Goal: Task Accomplishment & Management: Complete application form

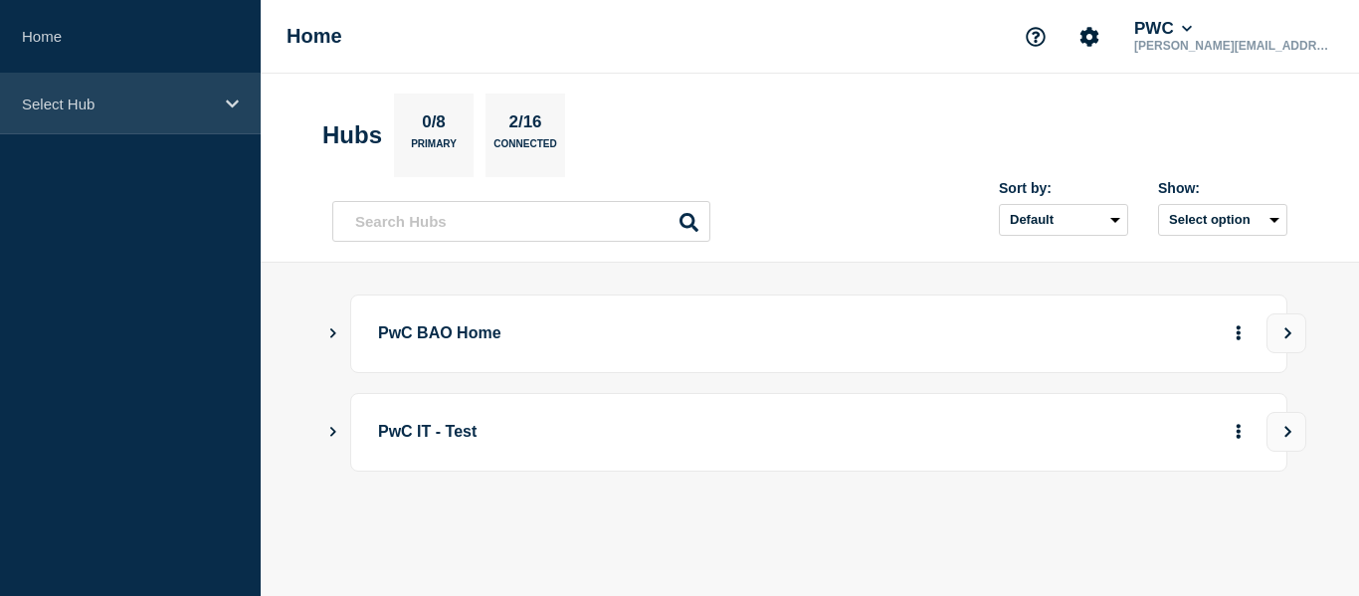
click at [147, 111] on div "Select Hub" at bounding box center [130, 104] width 261 height 61
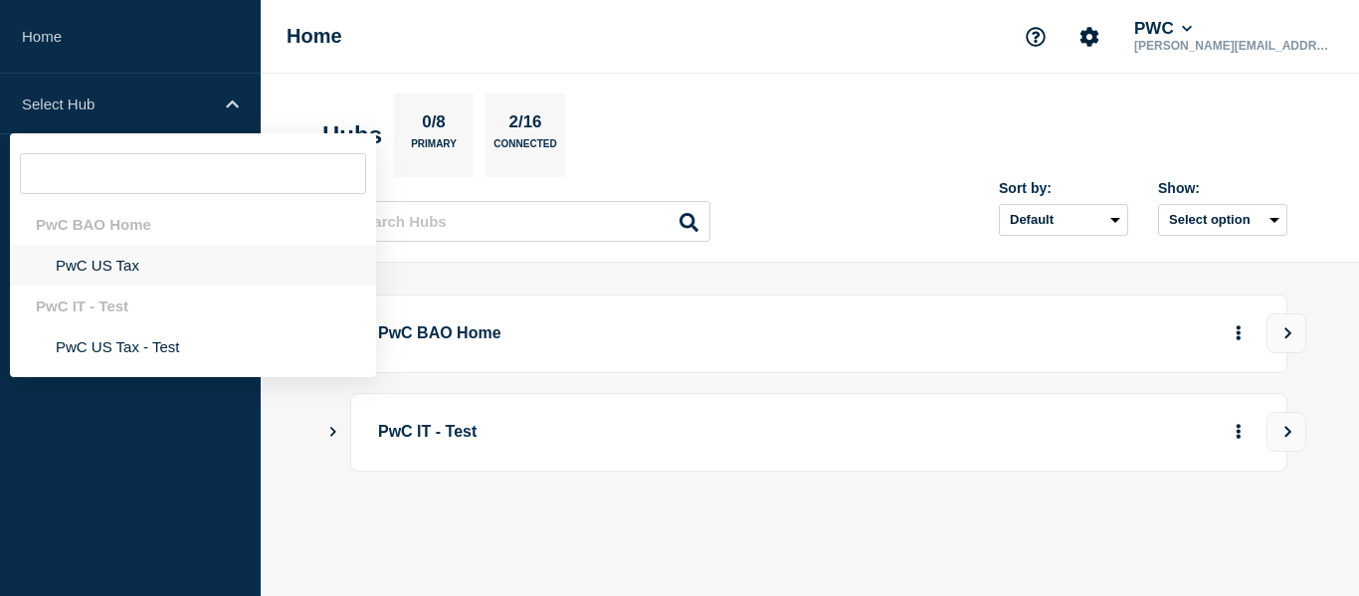
click at [100, 261] on li "PwC US Tax" at bounding box center [193, 265] width 366 height 41
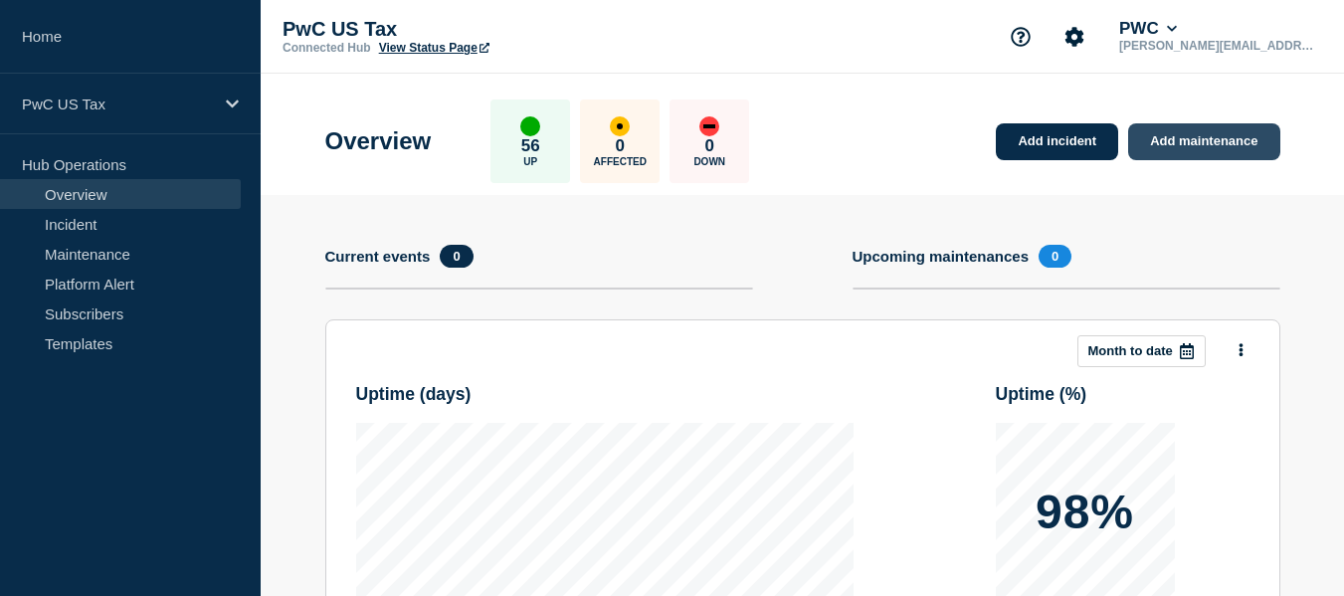
click at [1183, 154] on link "Add maintenance" at bounding box center [1203, 141] width 151 height 37
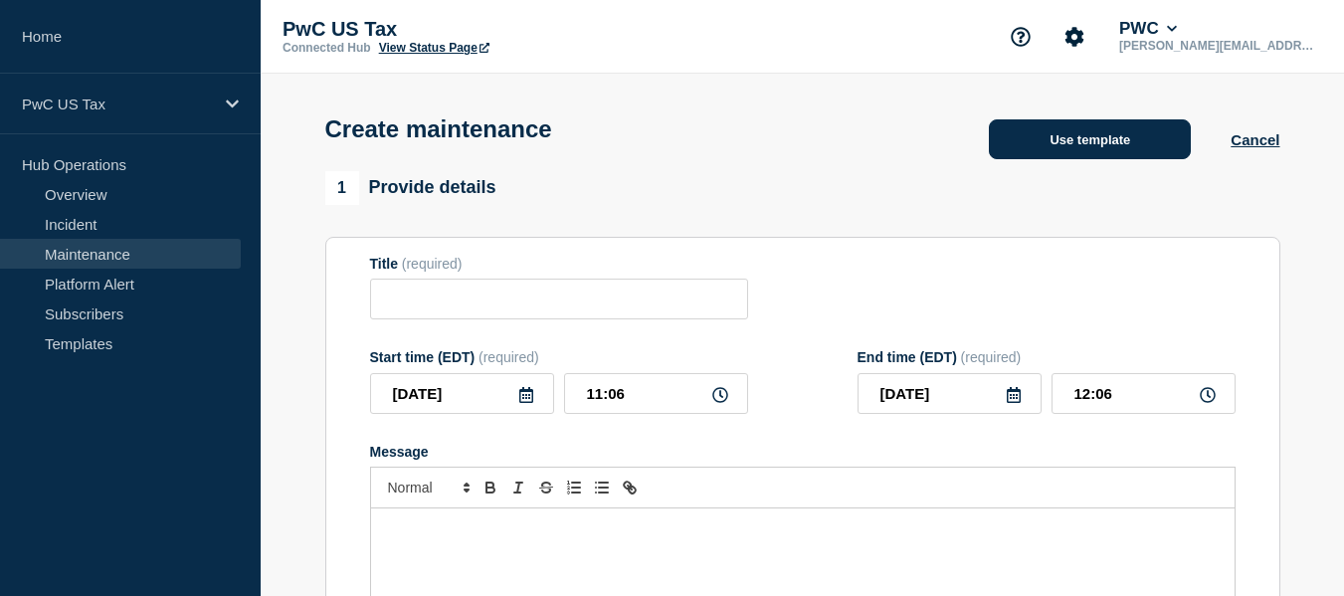
click at [1071, 147] on button "Use template" at bounding box center [1090, 139] width 202 height 40
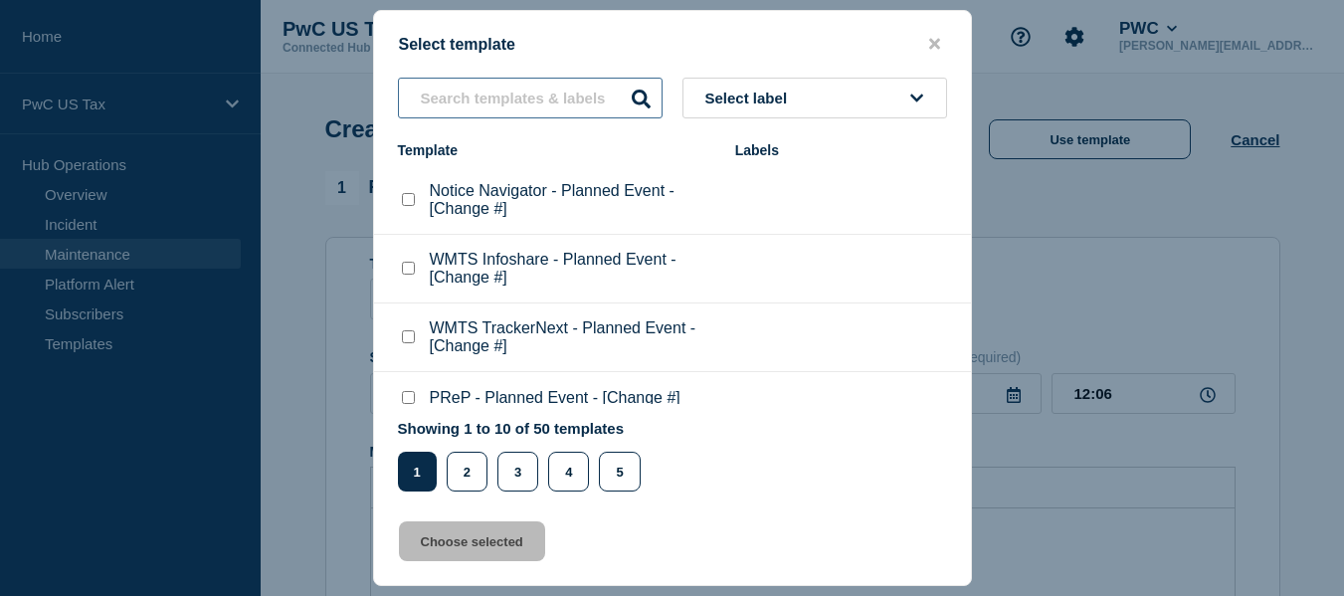
click at [492, 111] on input "text" at bounding box center [530, 98] width 265 height 41
type input "P"
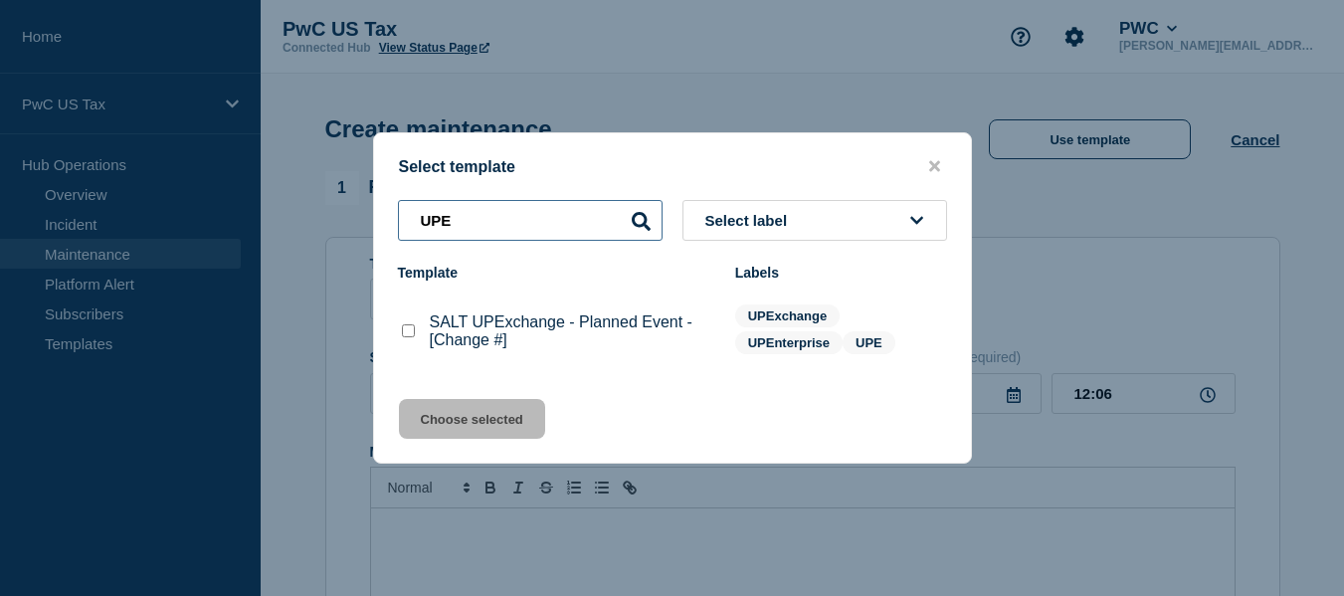
type input "UPE"
click at [525, 327] on p "SALT UPExchange - Planned Event - [Change #]" at bounding box center [572, 331] width 285 height 36
click at [406, 334] on checkbox"] "SALT UPExchange - Planned Event - [Change #] checkbox" at bounding box center [408, 330] width 13 height 13
checkbox checkbox"] "true"
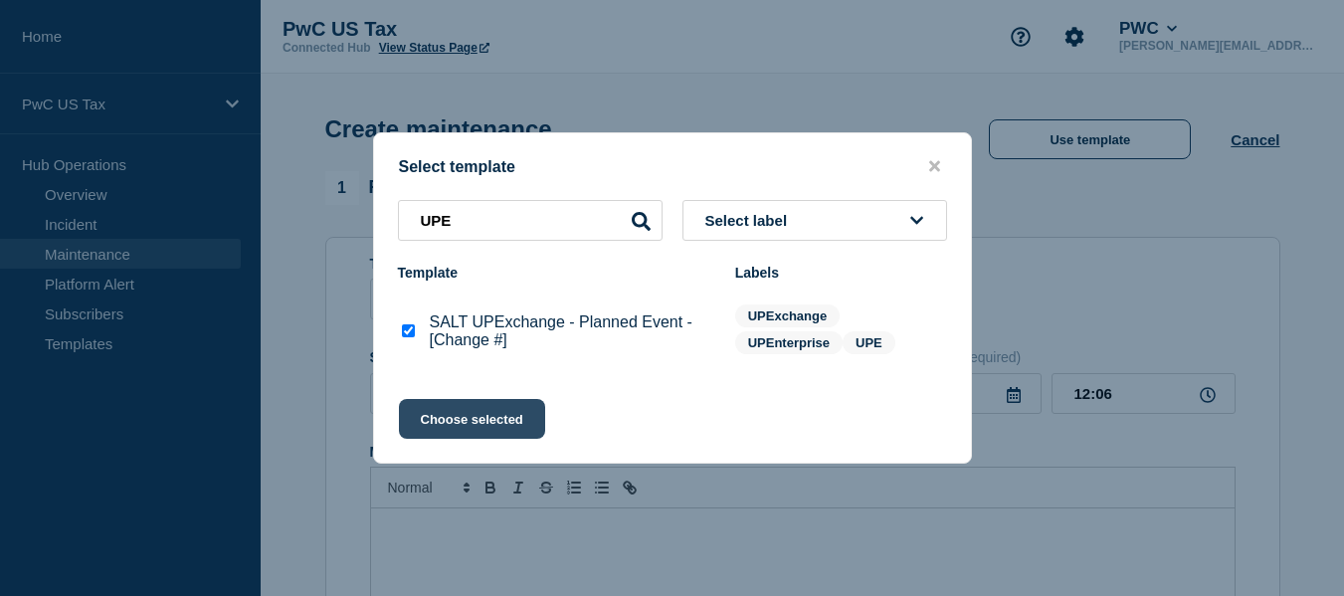
click at [446, 415] on button "Choose selected" at bounding box center [472, 419] width 146 height 40
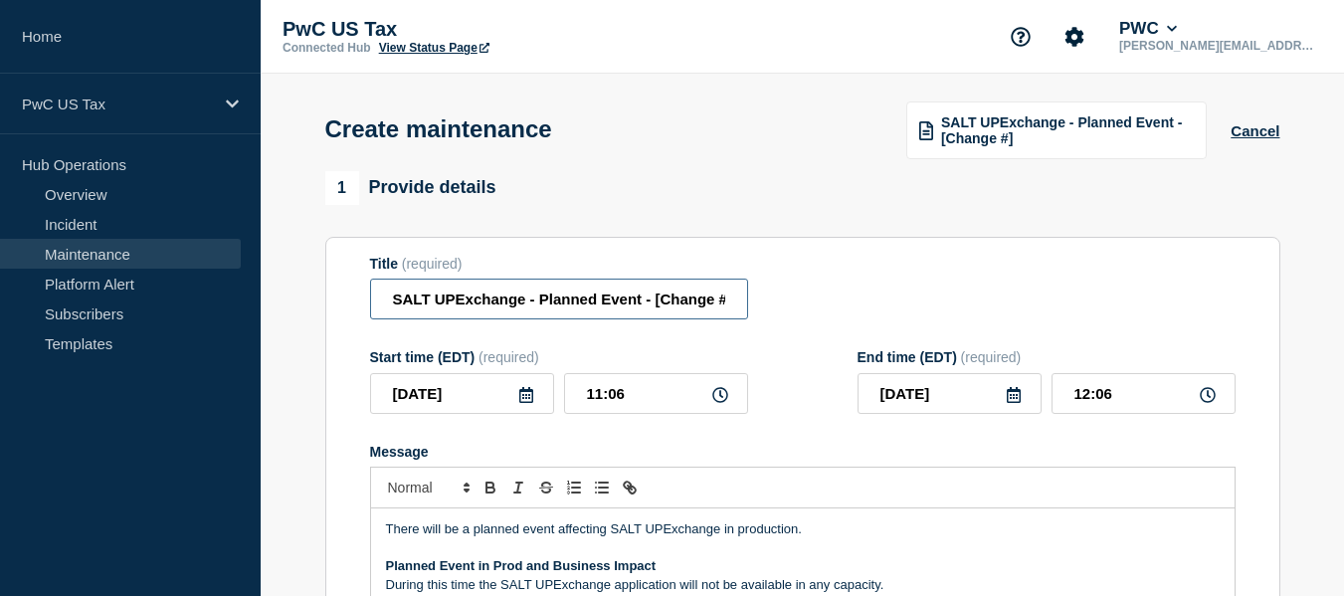
click at [606, 295] on input "SALT UPExchange - Planned Event - [Change #]" at bounding box center [559, 299] width 378 height 41
click at [724, 305] on input "SALT UPExchange - Planned Event - [Change #]" at bounding box center [559, 299] width 378 height 41
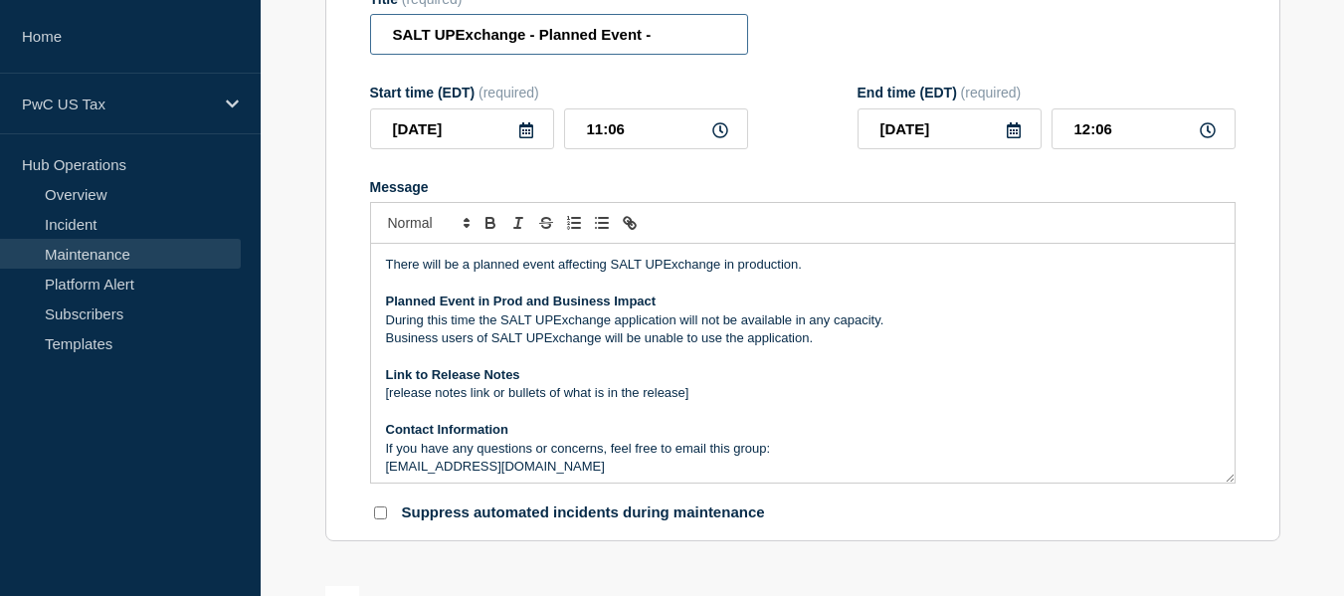
scroll to position [256, 0]
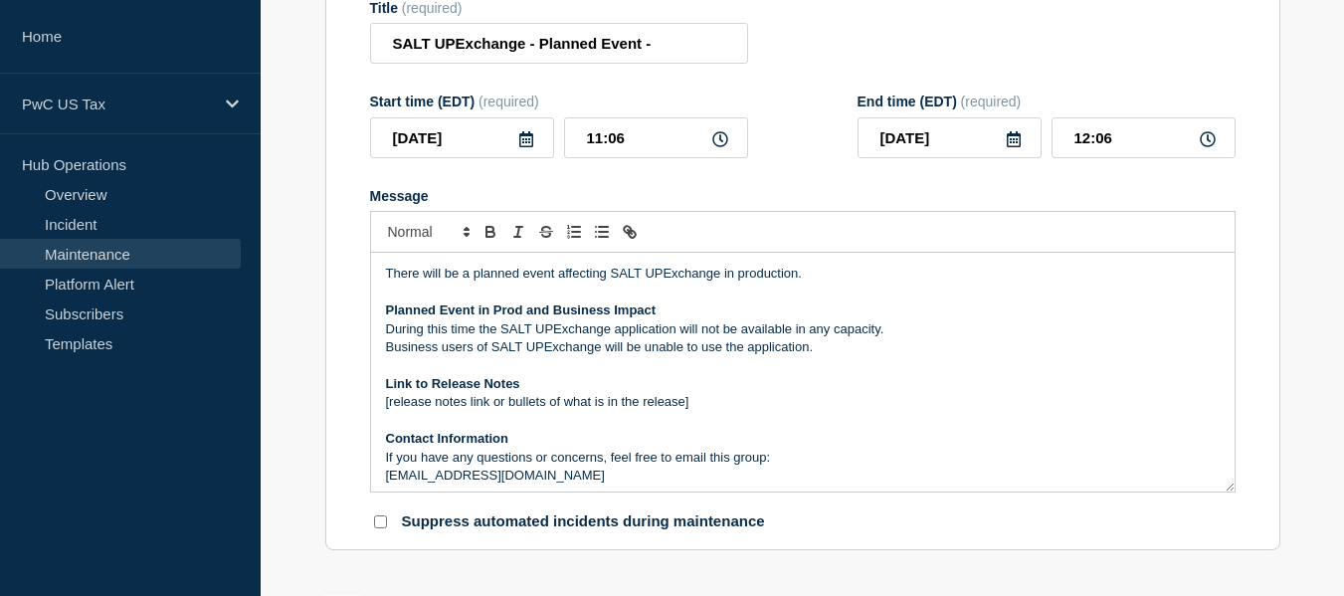
click at [654, 76] on form "Title (required) SALT UPExchange - Planned Event - Start time (EDT) (required) …" at bounding box center [802, 266] width 865 height 532
click at [680, 34] on input "SALT UPExchange - Planned Event -" at bounding box center [559, 43] width 378 height 41
paste input "CHG1507840"
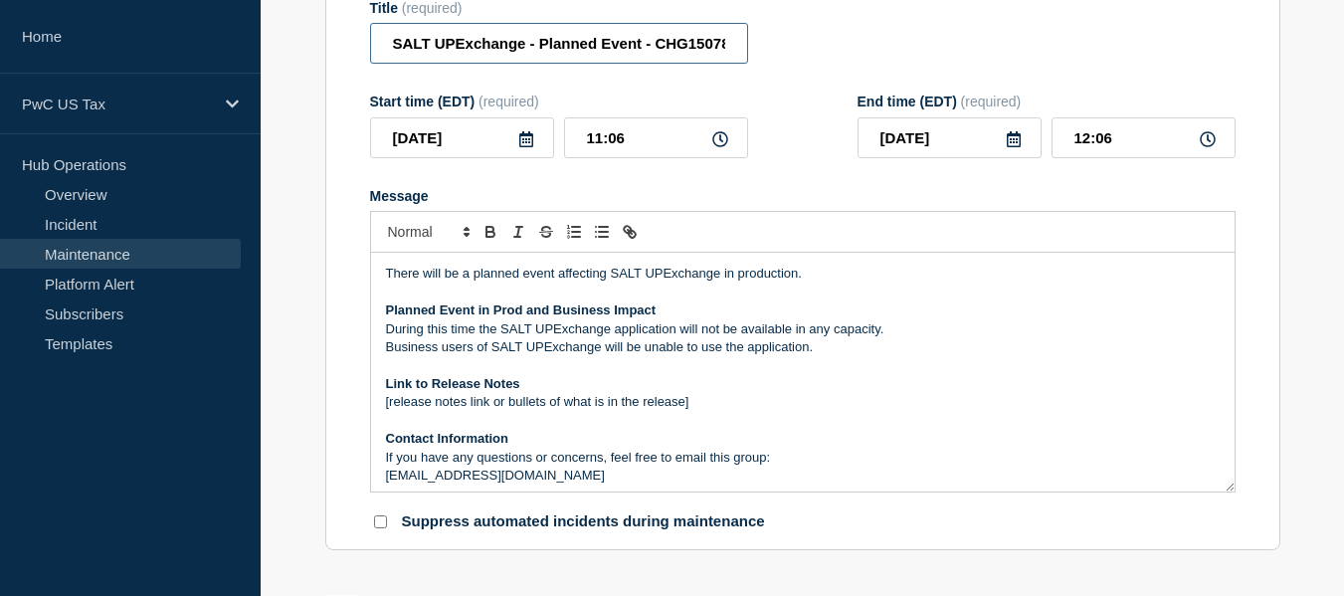
scroll to position [0, 22]
type input "SALT UPExchange - Planned Event - CHG1507840"
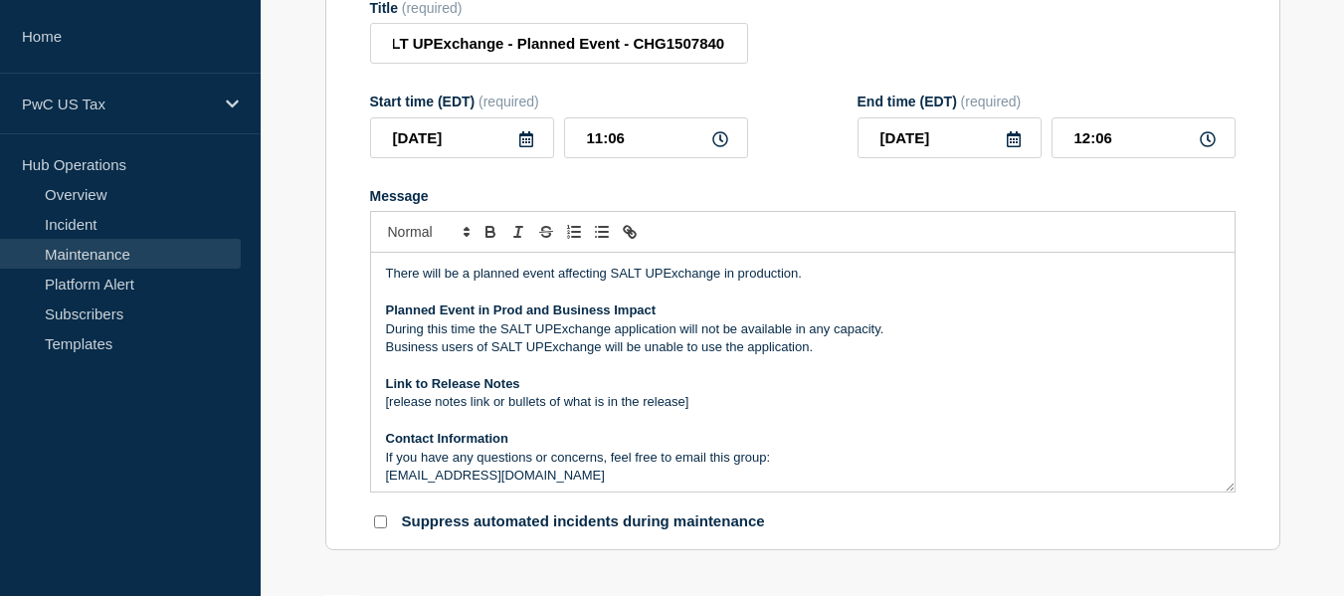
scroll to position [0, 0]
click at [527, 143] on icon at bounding box center [526, 139] width 16 height 16
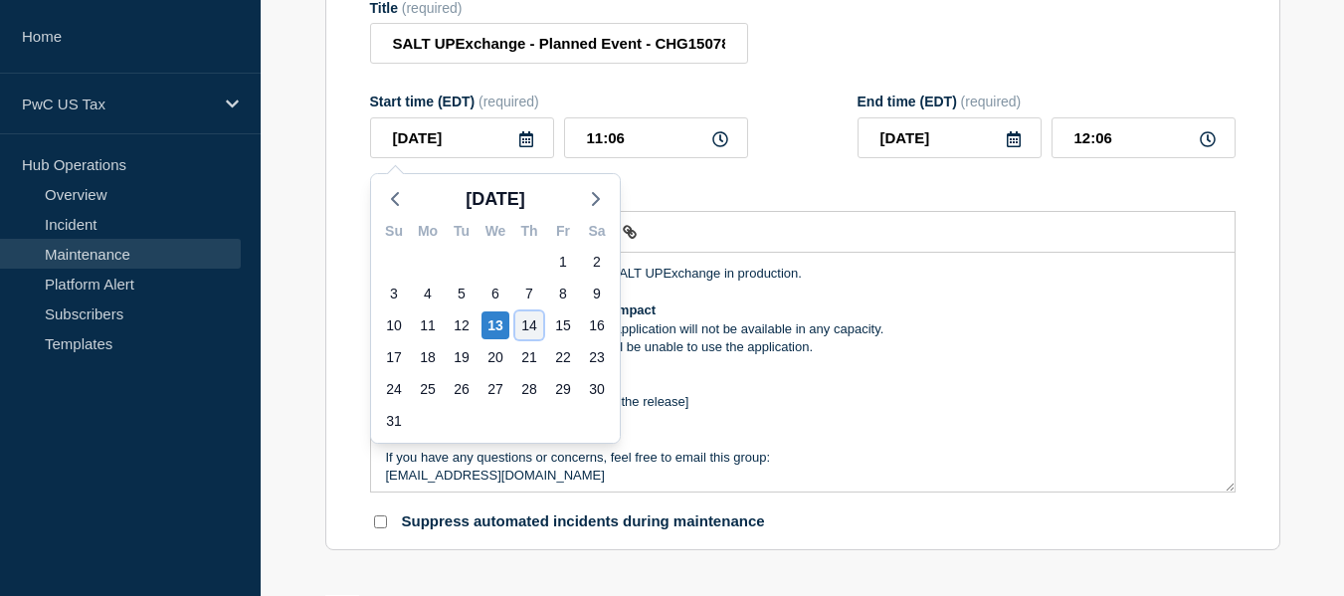
click at [527, 318] on div "14" at bounding box center [529, 325] width 28 height 28
type input "[DATE]"
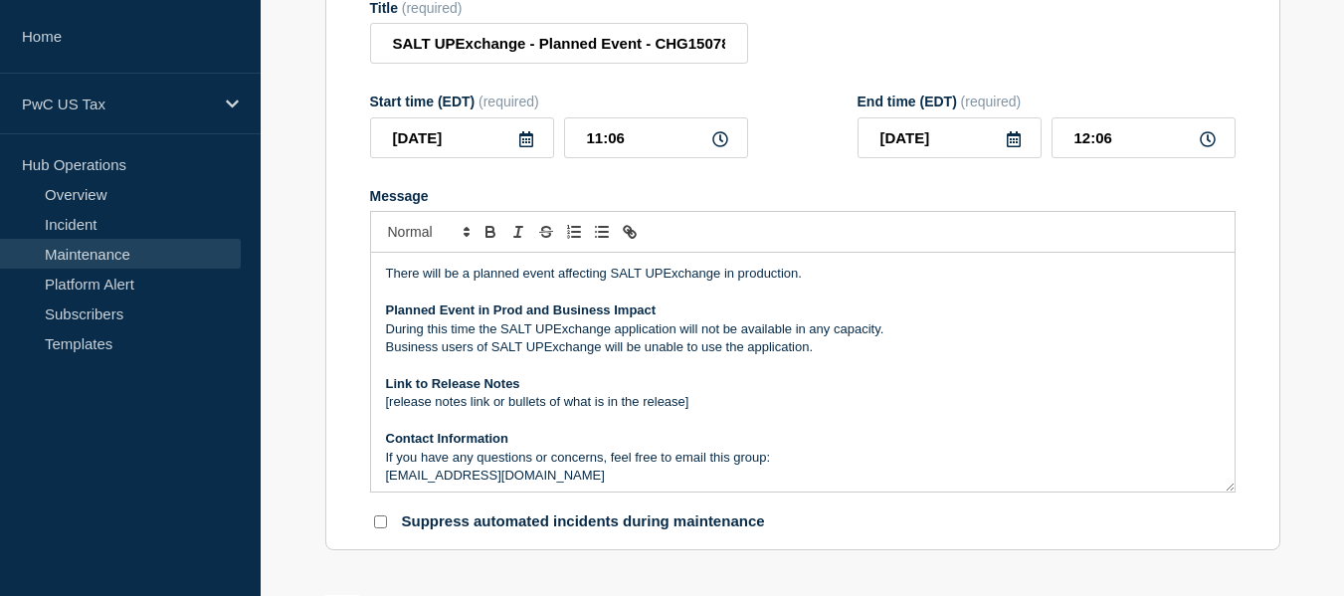
click at [713, 147] on icon at bounding box center [720, 139] width 16 height 16
click at [597, 138] on input "11:06" at bounding box center [656, 137] width 184 height 41
click at [601, 145] on input "11:06" at bounding box center [656, 137] width 184 height 41
type input "02:06"
type input "03:06"
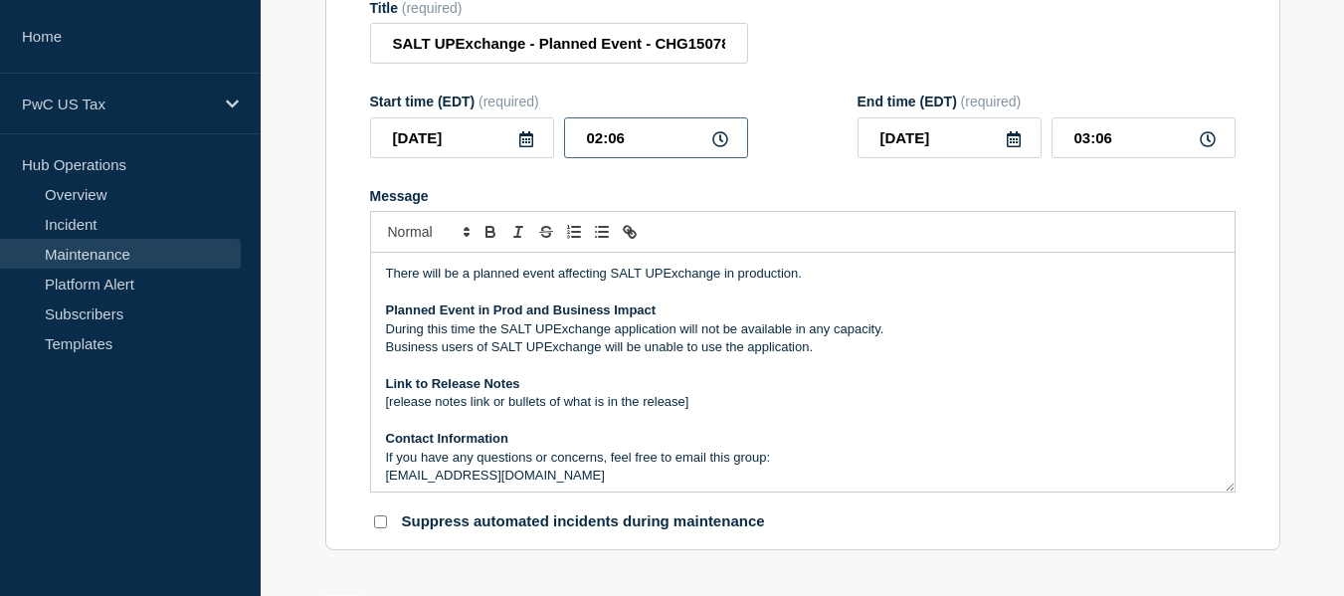
click at [638, 139] on input "02:06" at bounding box center [656, 137] width 184 height 41
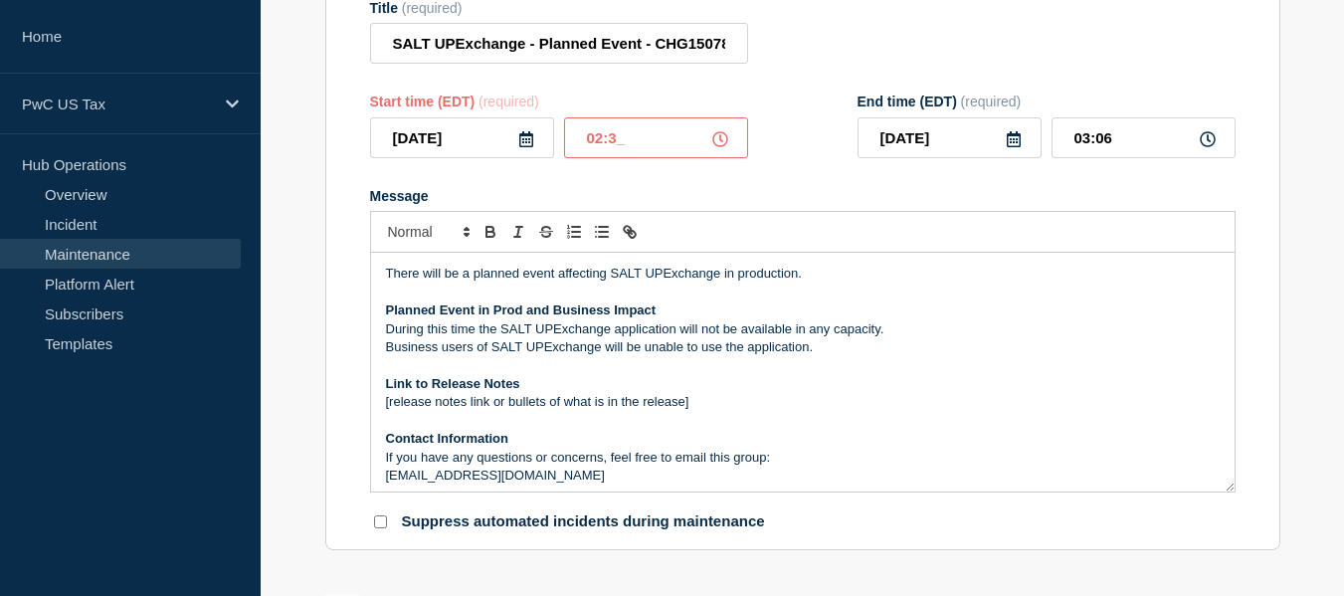
type input "02:30"
click at [1092, 139] on input "03:30" at bounding box center [1143, 137] width 184 height 41
type input "05:30"
click at [810, 371] on p "Message" at bounding box center [803, 365] width 834 height 18
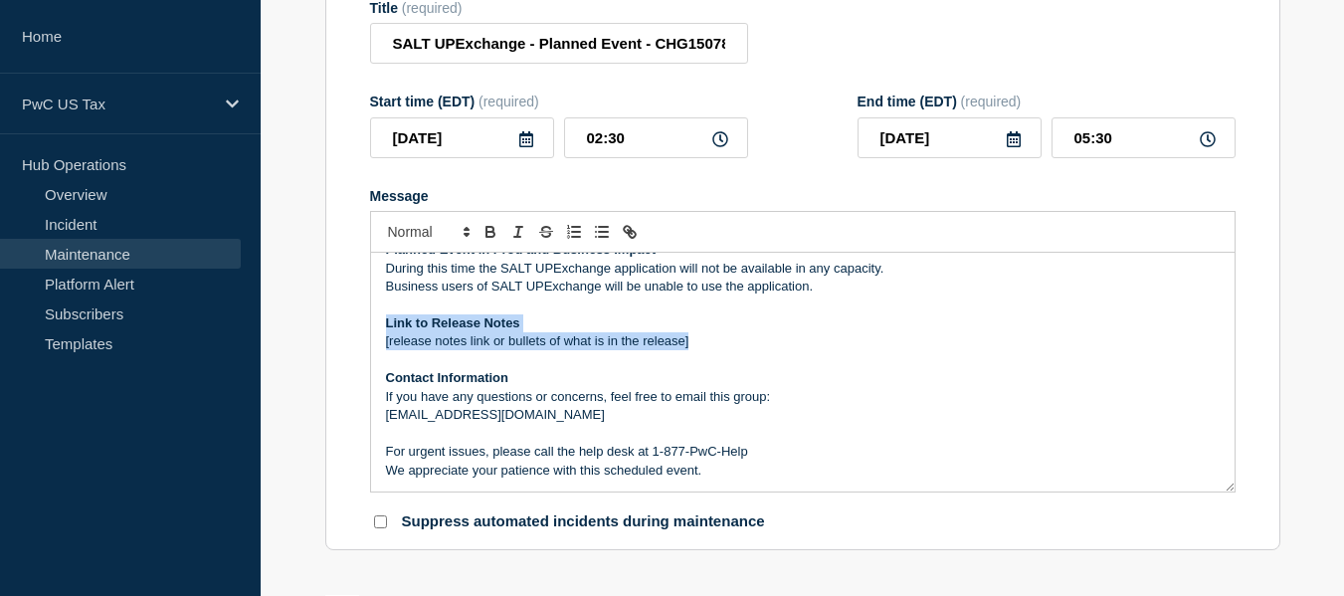
drag, startPoint x: 708, startPoint y: 350, endPoint x: 361, endPoint y: 336, distance: 347.4
click at [361, 336] on section "Title (required) SALT UPExchange - Planned Event - CHG1507840 Start time (EDT) …" at bounding box center [802, 266] width 955 height 570
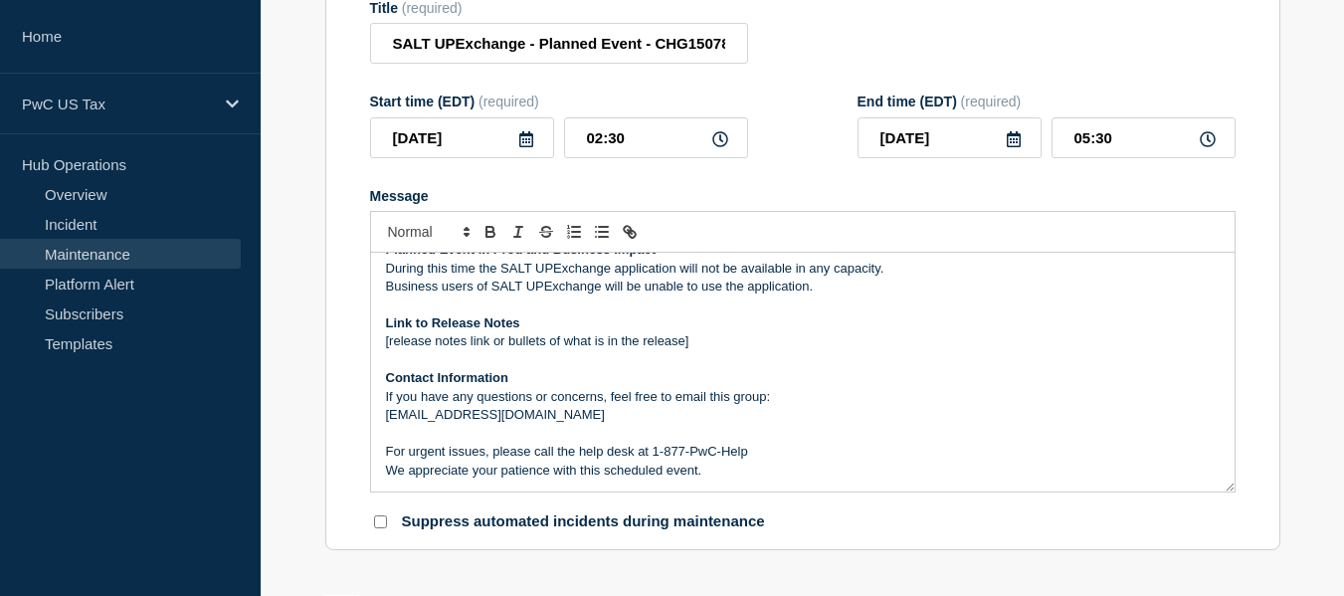
click at [533, 369] on p "Message" at bounding box center [803, 360] width 834 height 18
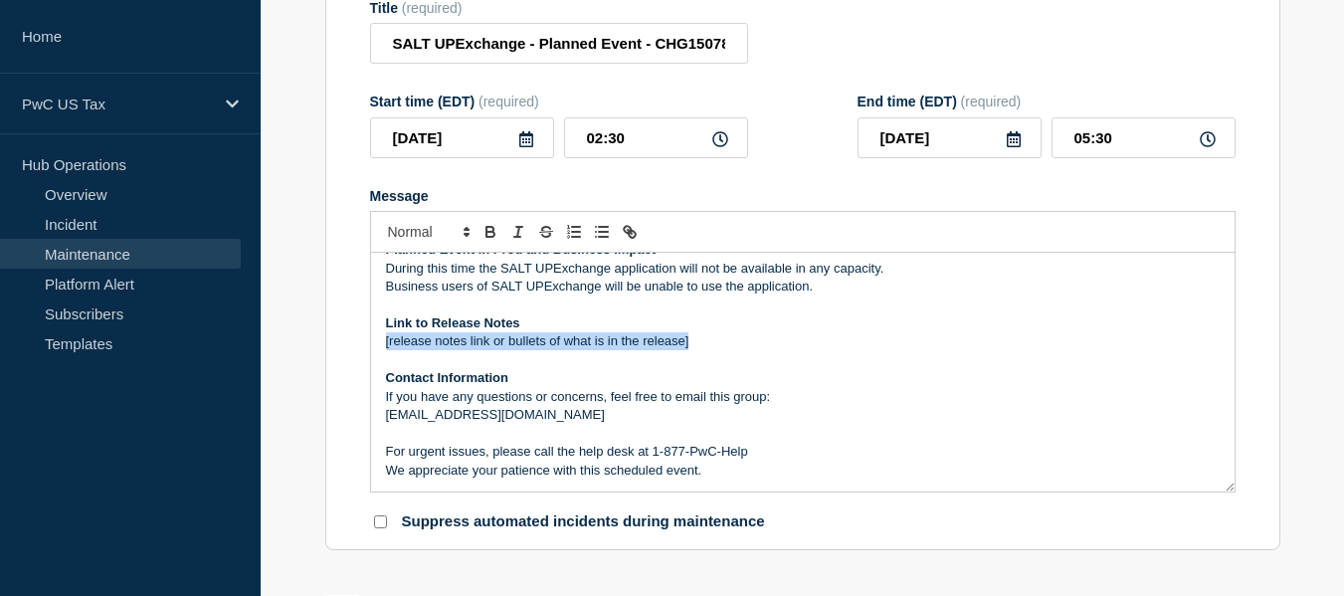
drag, startPoint x: 696, startPoint y: 344, endPoint x: 381, endPoint y: 345, distance: 315.3
click at [381, 345] on div "There will be a planned event affecting SALT UPExchange in production. Planned …" at bounding box center [802, 372] width 863 height 239
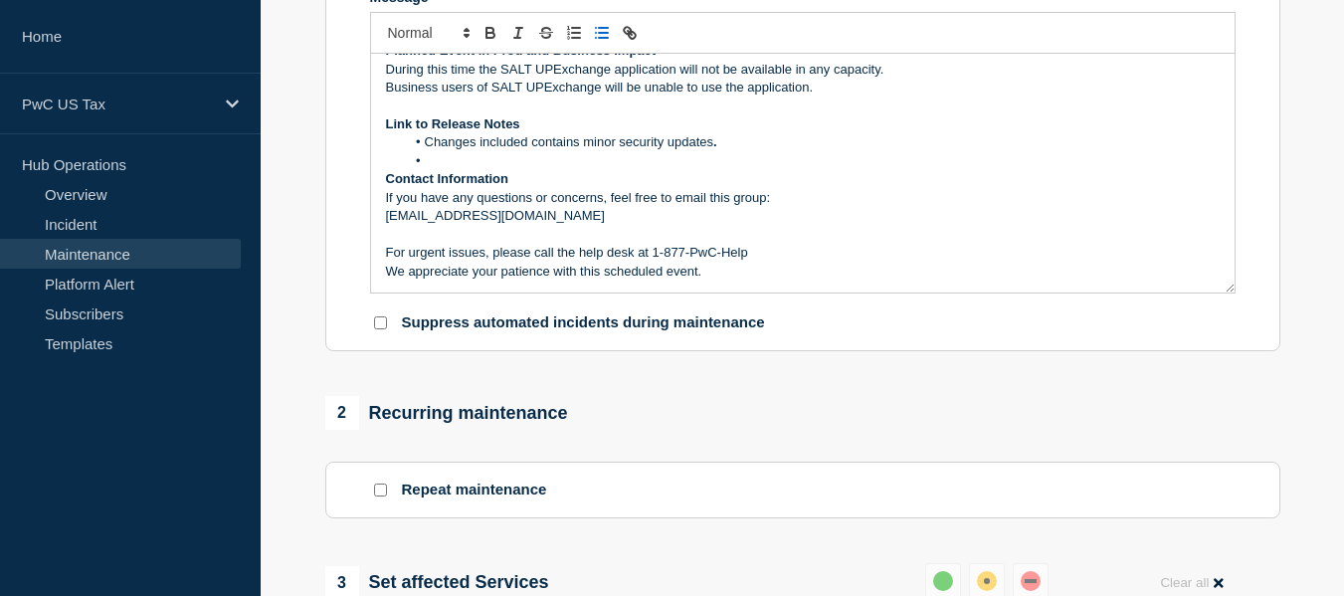
scroll to position [554, 0]
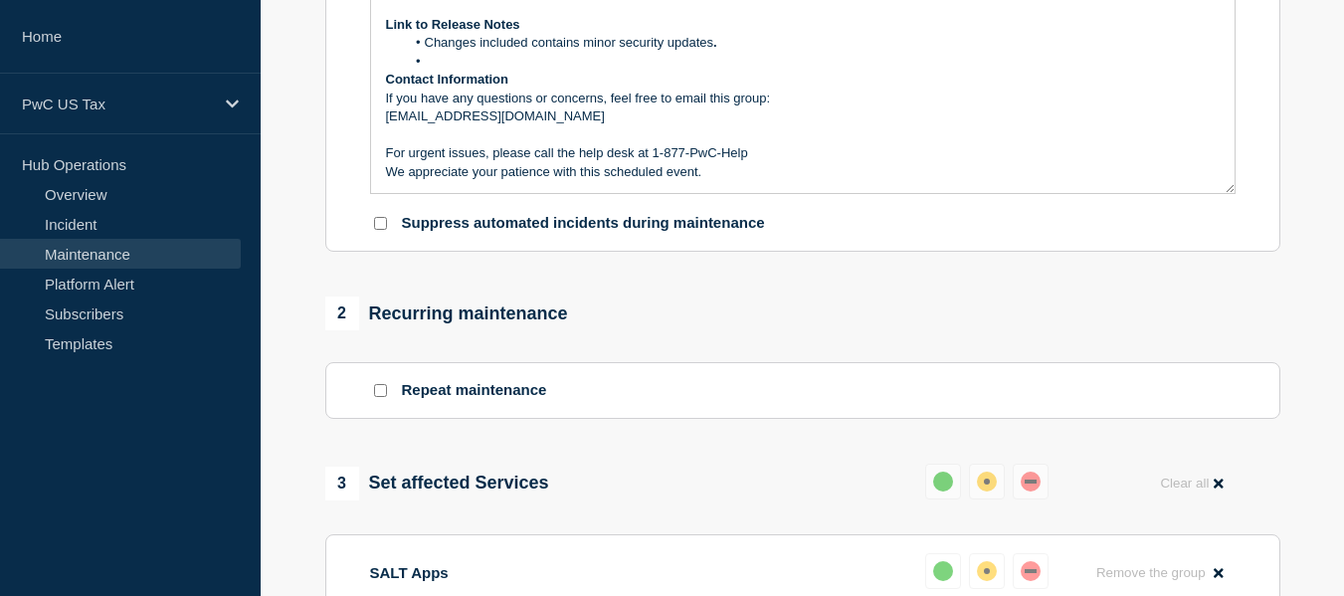
click at [380, 229] on input "Suppress automated incidents during maintenance" at bounding box center [380, 223] width 13 height 13
checkbox input "true"
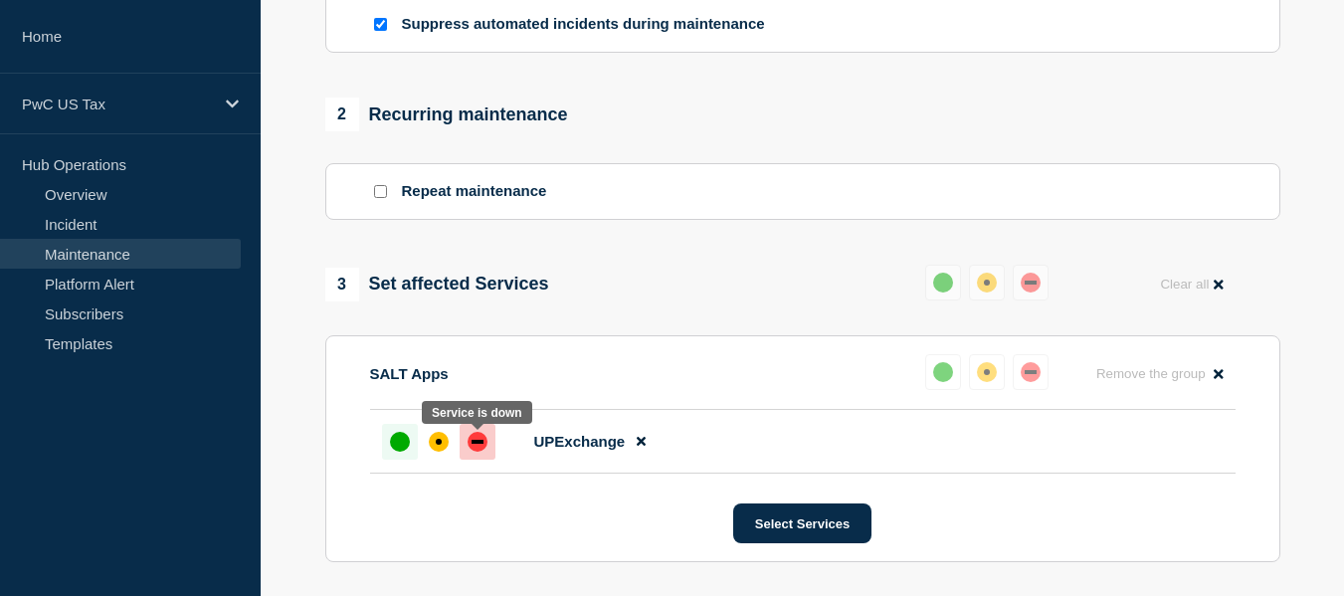
click at [483, 447] on div "down" at bounding box center [478, 442] width 20 height 20
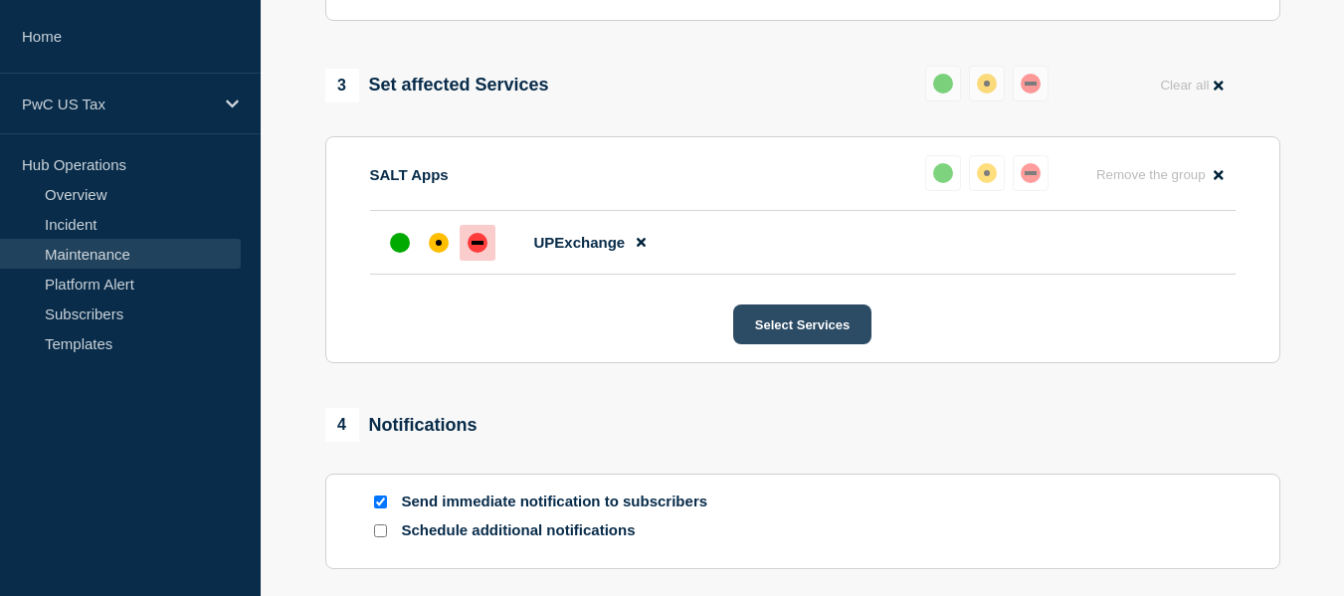
click at [789, 335] on button "Select Services" at bounding box center [802, 324] width 138 height 40
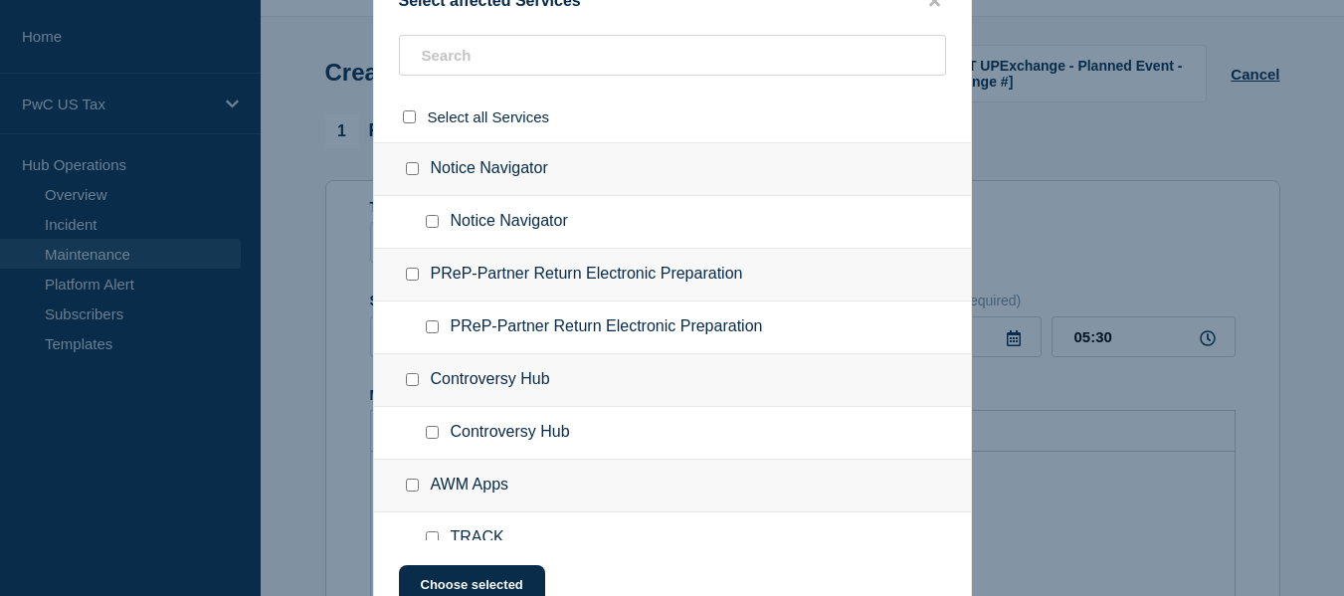
scroll to position [0, 0]
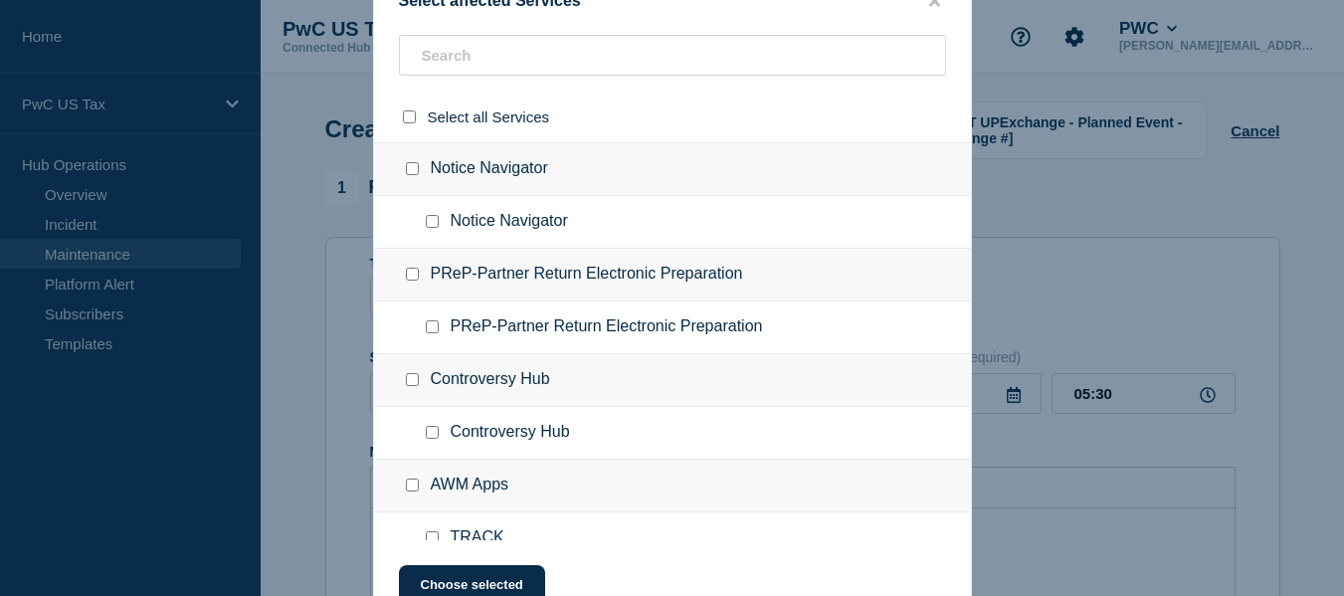
click at [1185, 167] on div at bounding box center [672, 298] width 1344 height 596
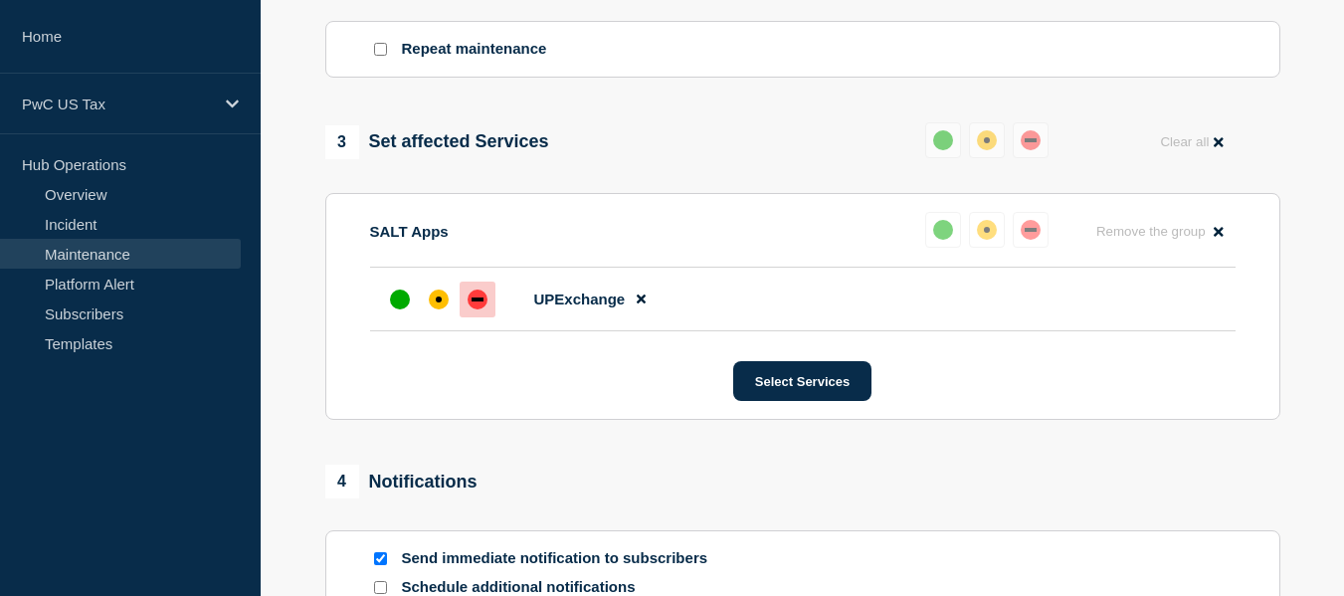
scroll to position [1094, 0]
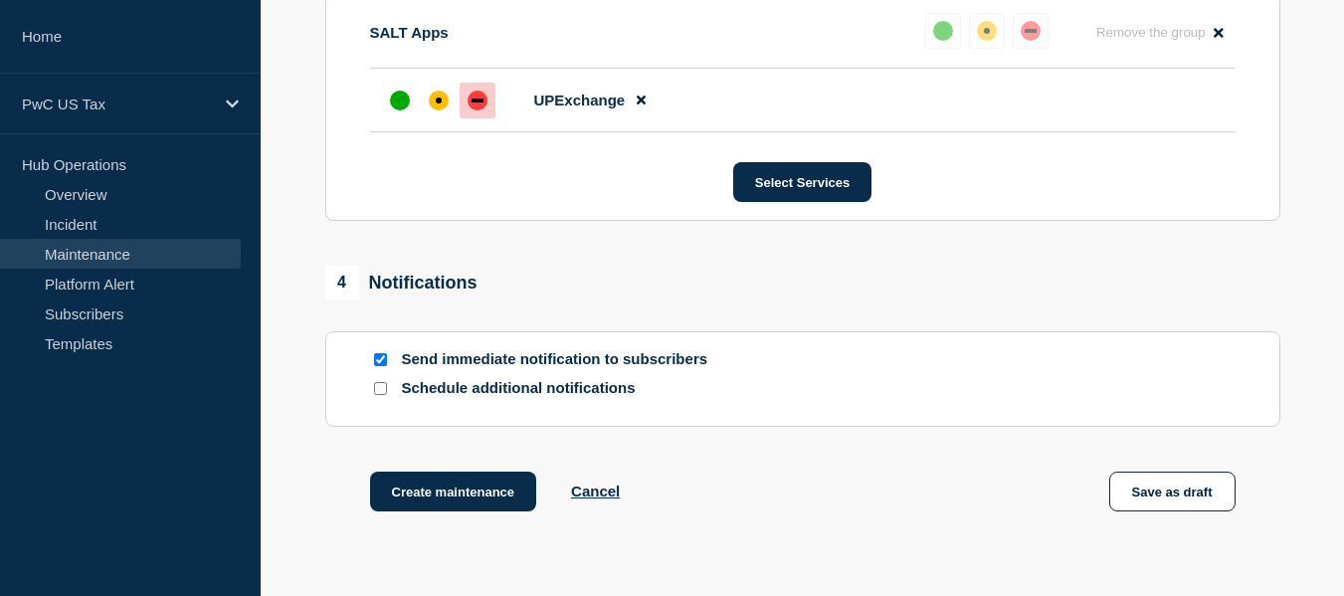
click at [372, 389] on div at bounding box center [380, 388] width 20 height 19
click at [385, 395] on input "Schedule additional notifications" at bounding box center [380, 388] width 13 height 13
checkbox input "true"
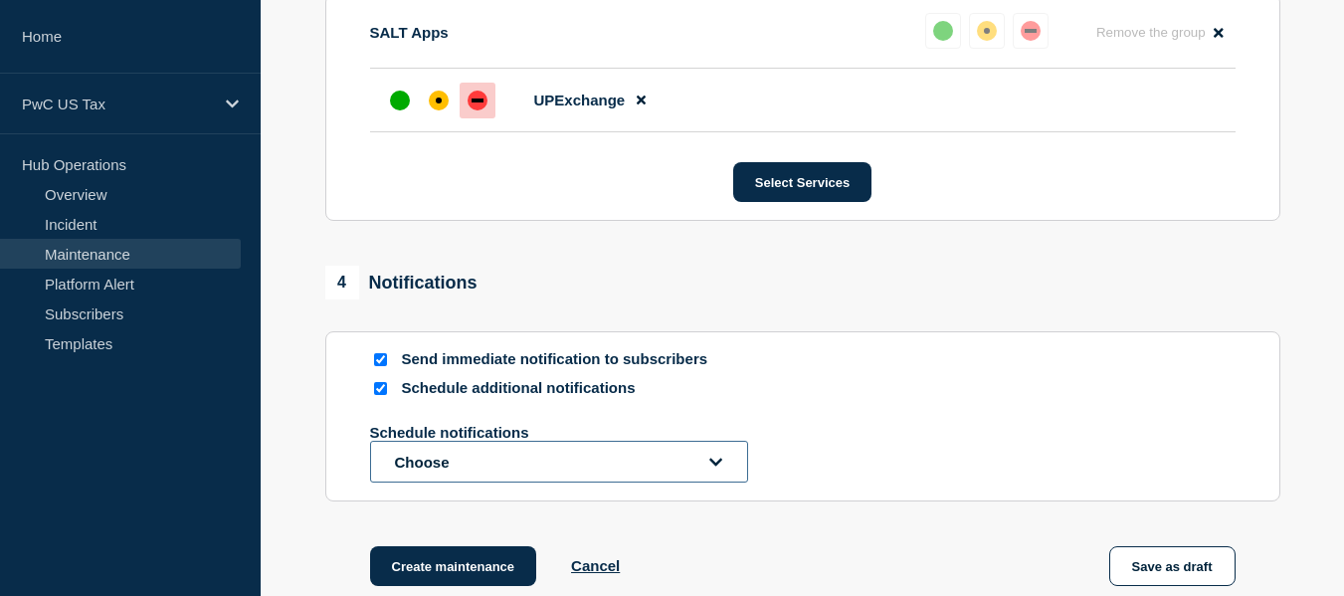
click at [436, 450] on button "Choose" at bounding box center [559, 462] width 378 height 42
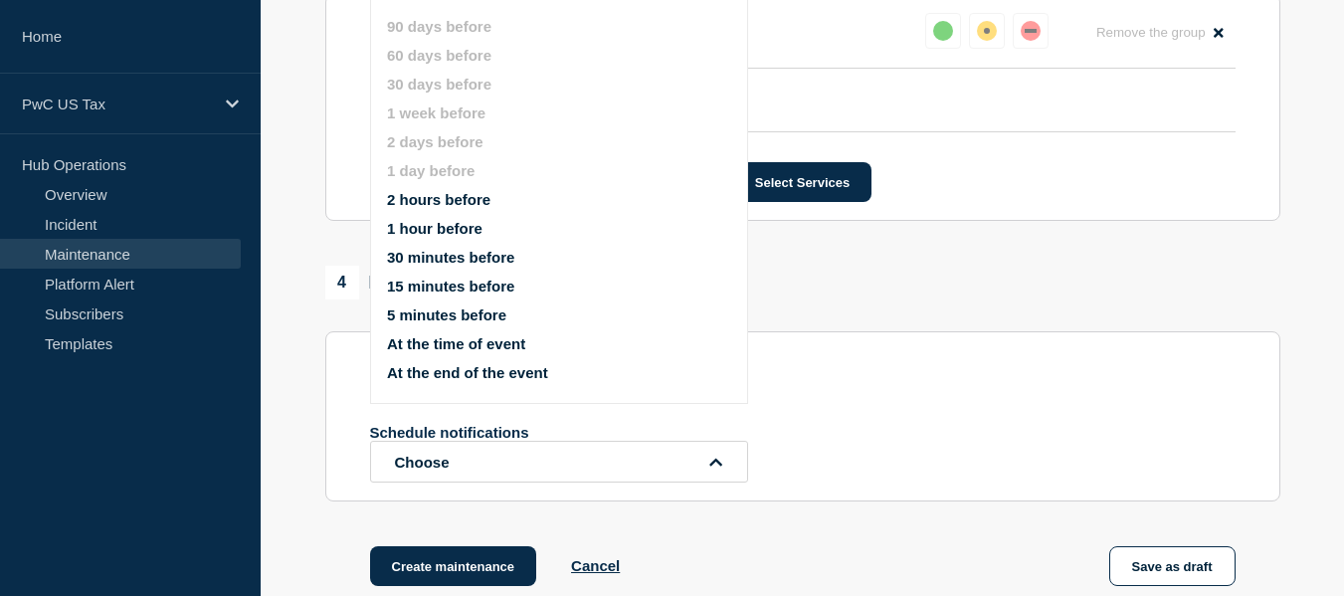
scroll to position [1194, 0]
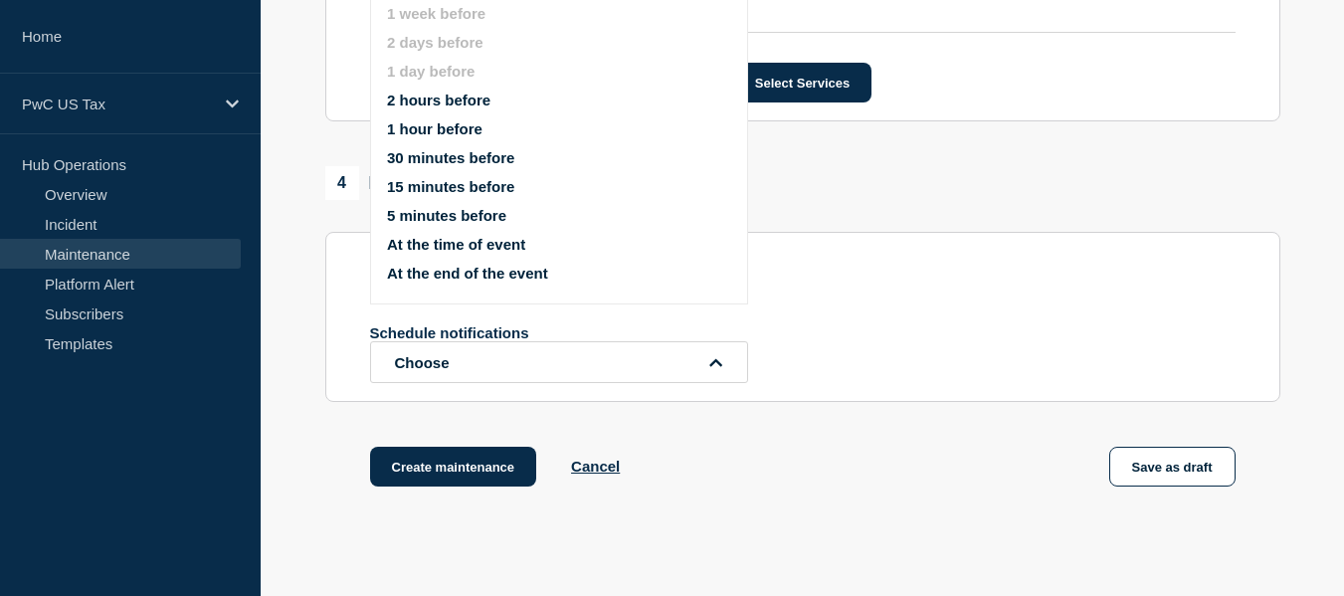
click at [409, 137] on ul "90 days before 60 days before 30 days before 1 week before 2 days before 1 day …" at bounding box center [576, 99] width 378 height 387
click at [411, 124] on button "1 hour before" at bounding box center [434, 128] width 95 height 17
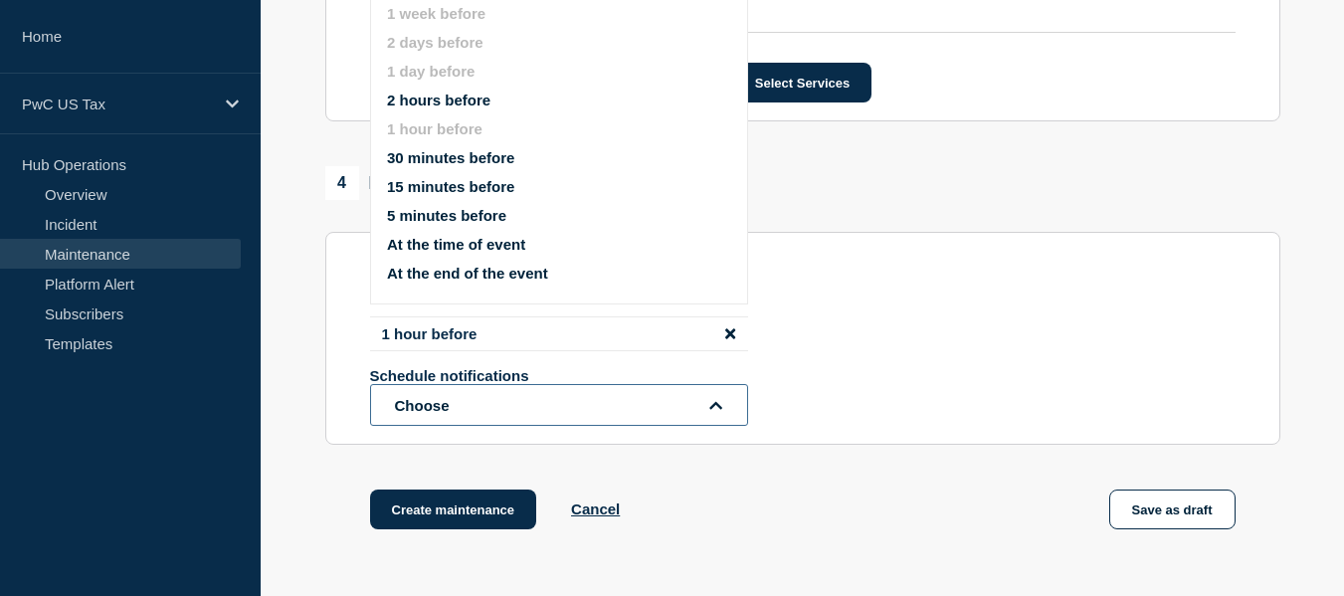
click at [541, 401] on button "Choose" at bounding box center [559, 405] width 378 height 42
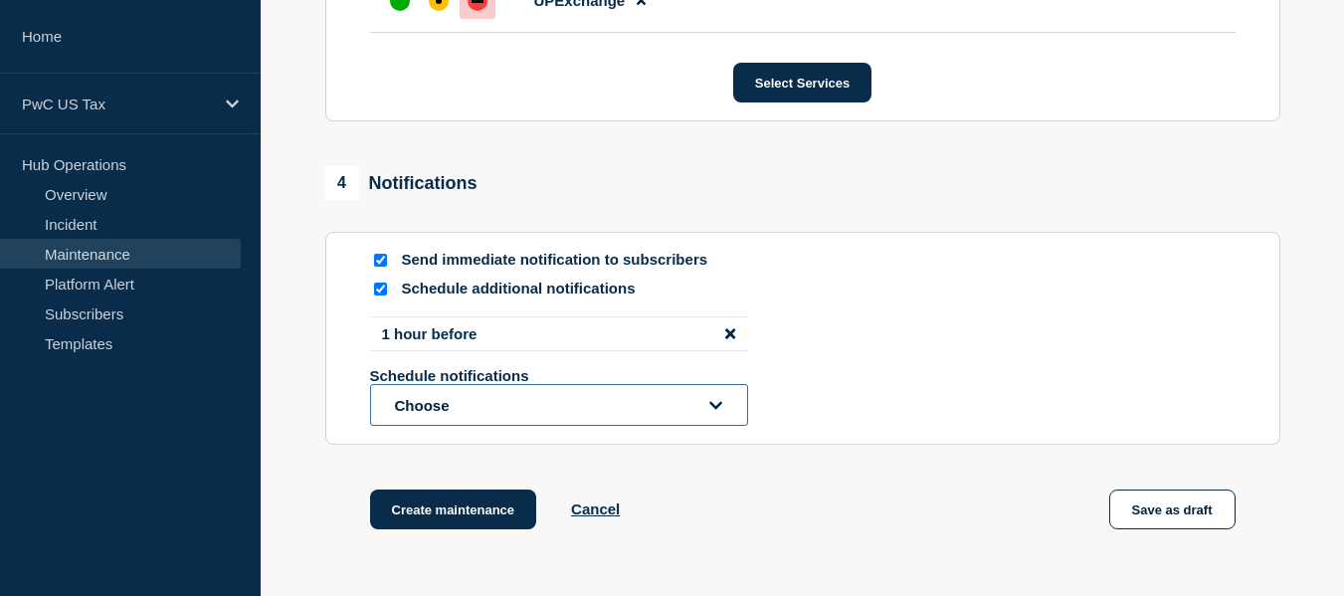
click at [541, 401] on button "Choose" at bounding box center [559, 405] width 378 height 42
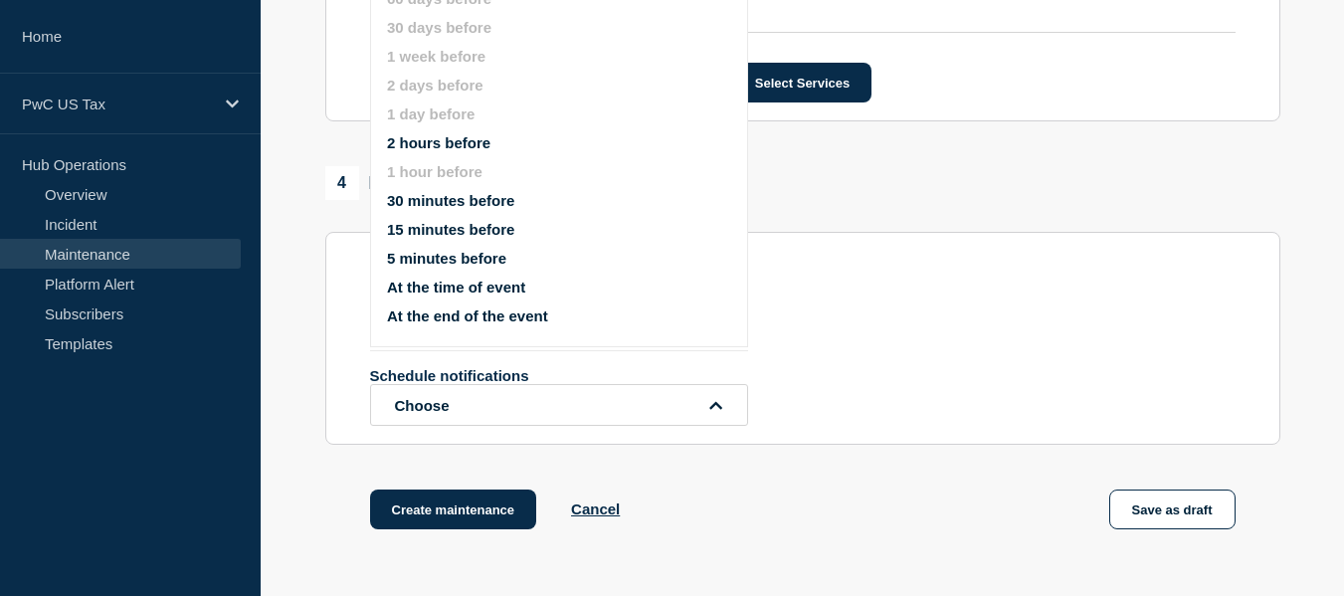
scroll to position [1137, 0]
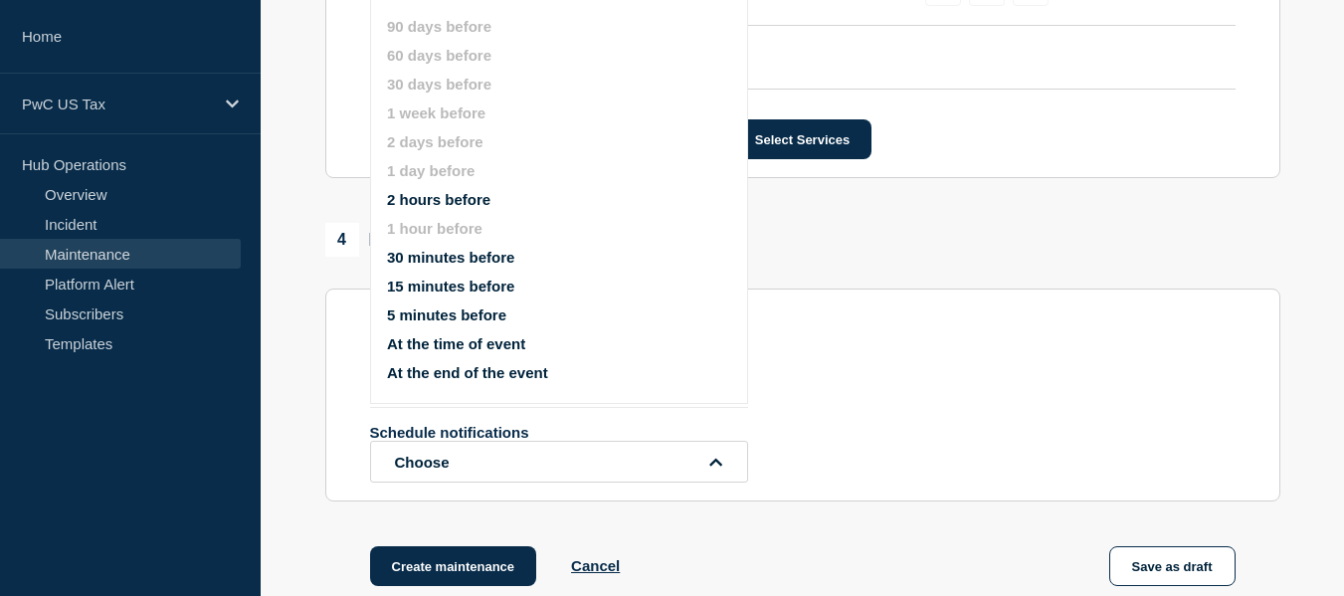
click at [423, 346] on button "At the time of event" at bounding box center [456, 343] width 138 height 17
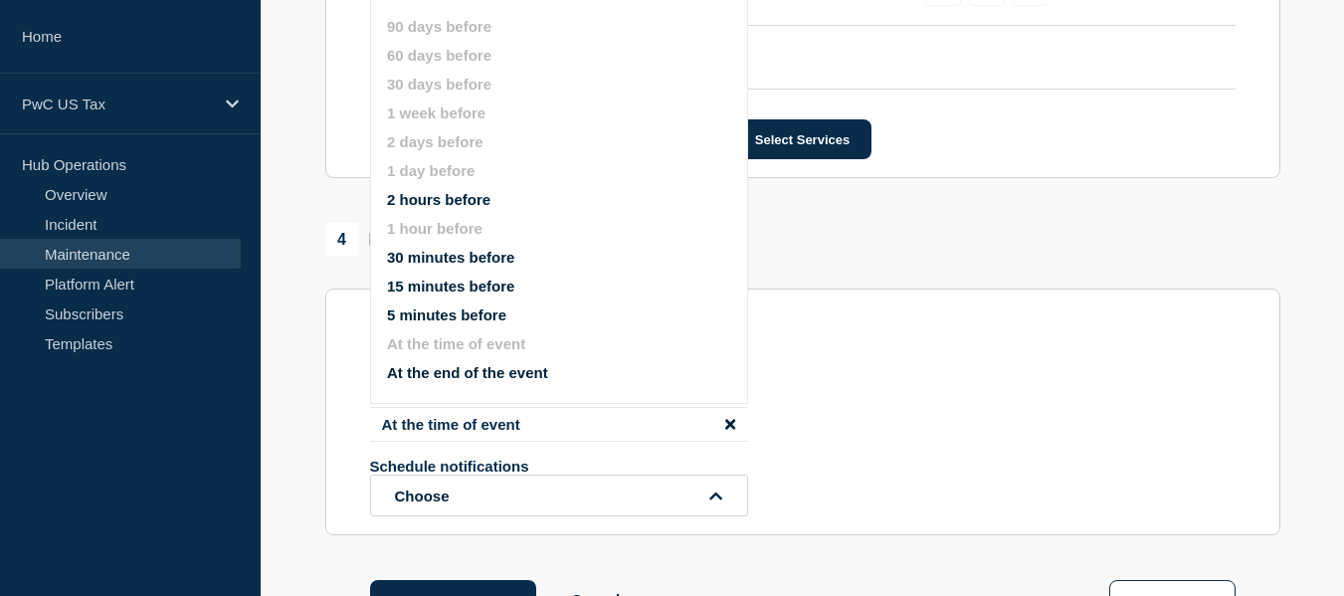
click at [967, 380] on div "1 hour before At the time of event Schedule notifications Choose 90 days before…" at bounding box center [802, 444] width 865 height 143
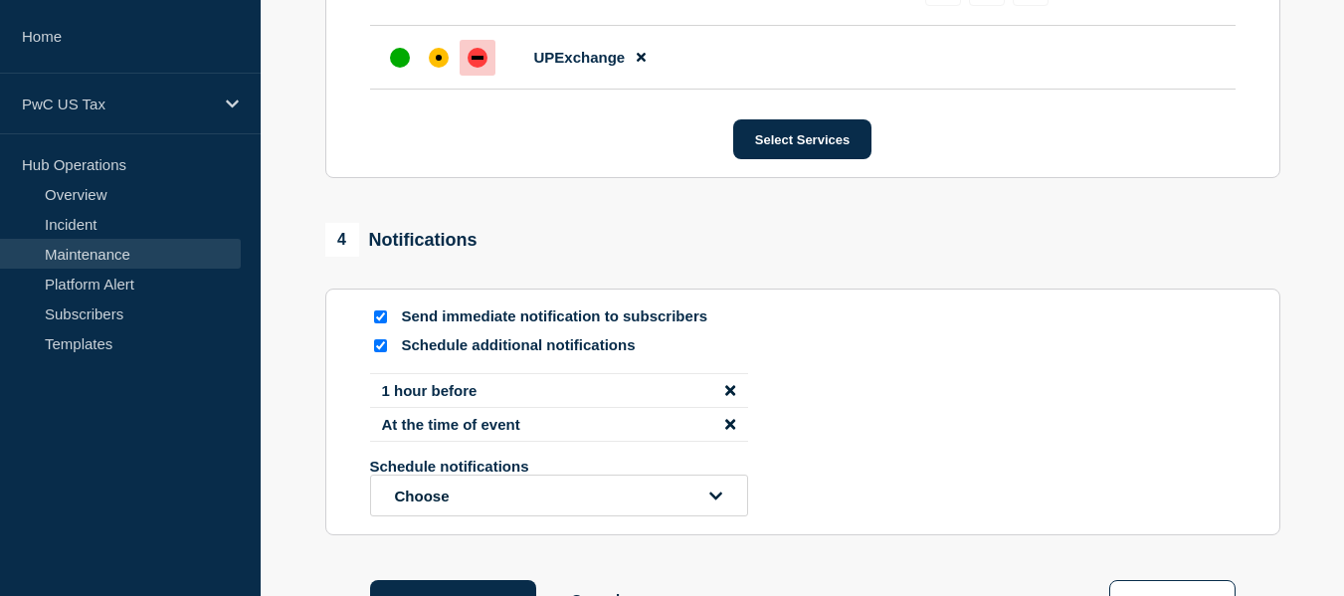
scroll to position [1336, 0]
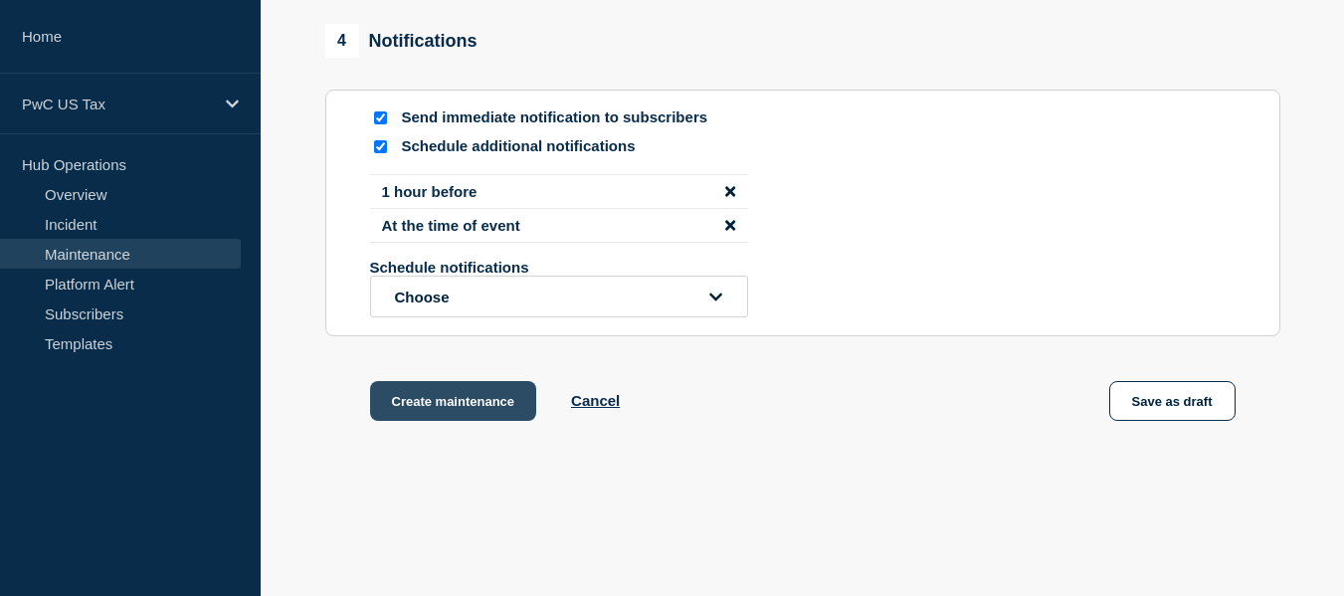
click at [462, 409] on button "Create maintenance" at bounding box center [453, 401] width 167 height 40
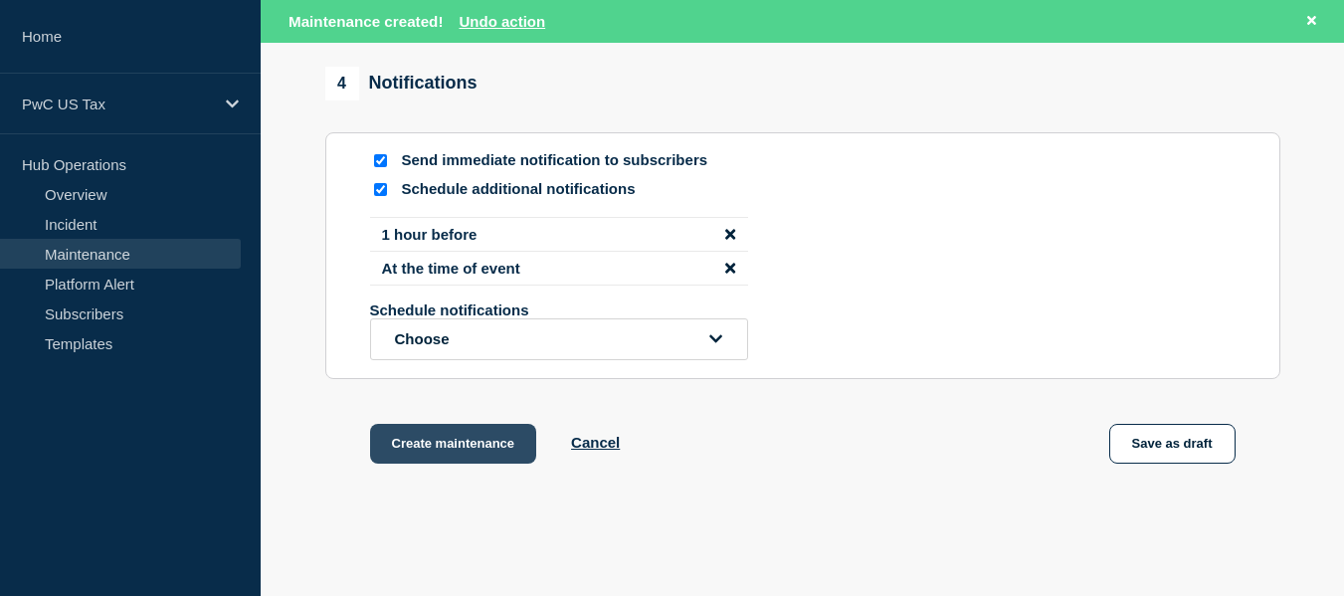
scroll to position [1379, 0]
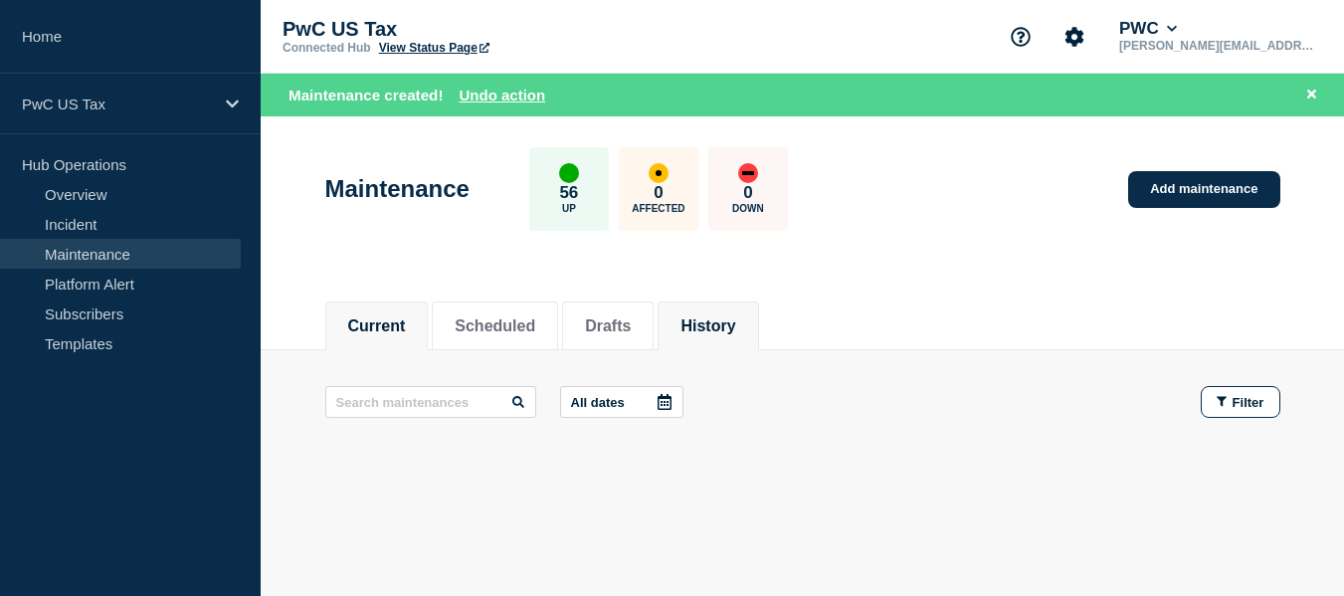
click at [700, 324] on li "History" at bounding box center [707, 325] width 100 height 49
